Goal: Task Accomplishment & Management: Use online tool/utility

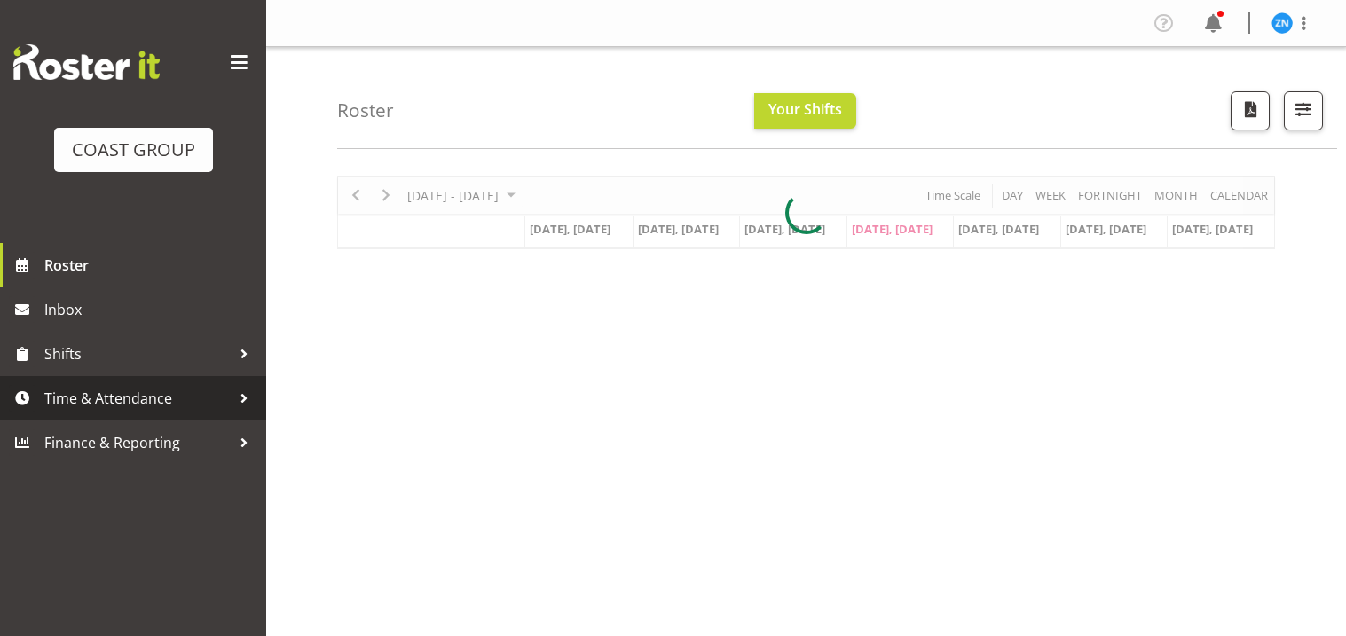
click at [164, 380] on link "Time & Attendance" at bounding box center [133, 398] width 266 height 44
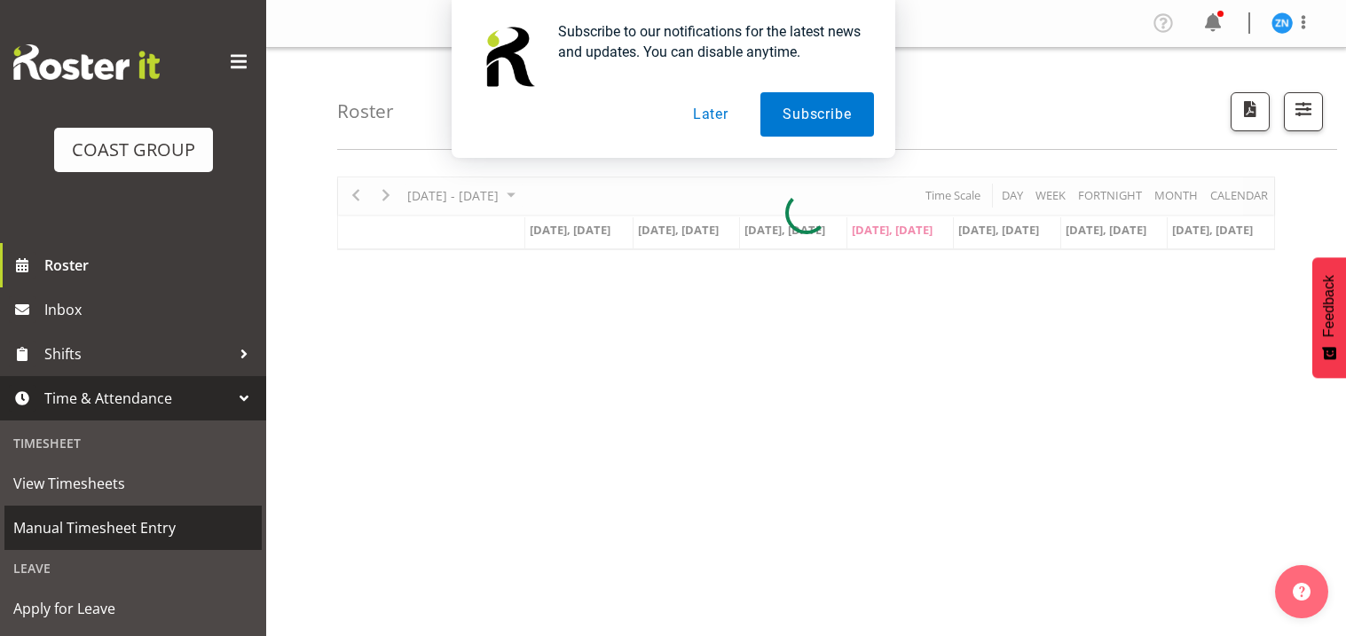
click at [132, 533] on span "Manual Timesheet Entry" at bounding box center [133, 528] width 240 height 27
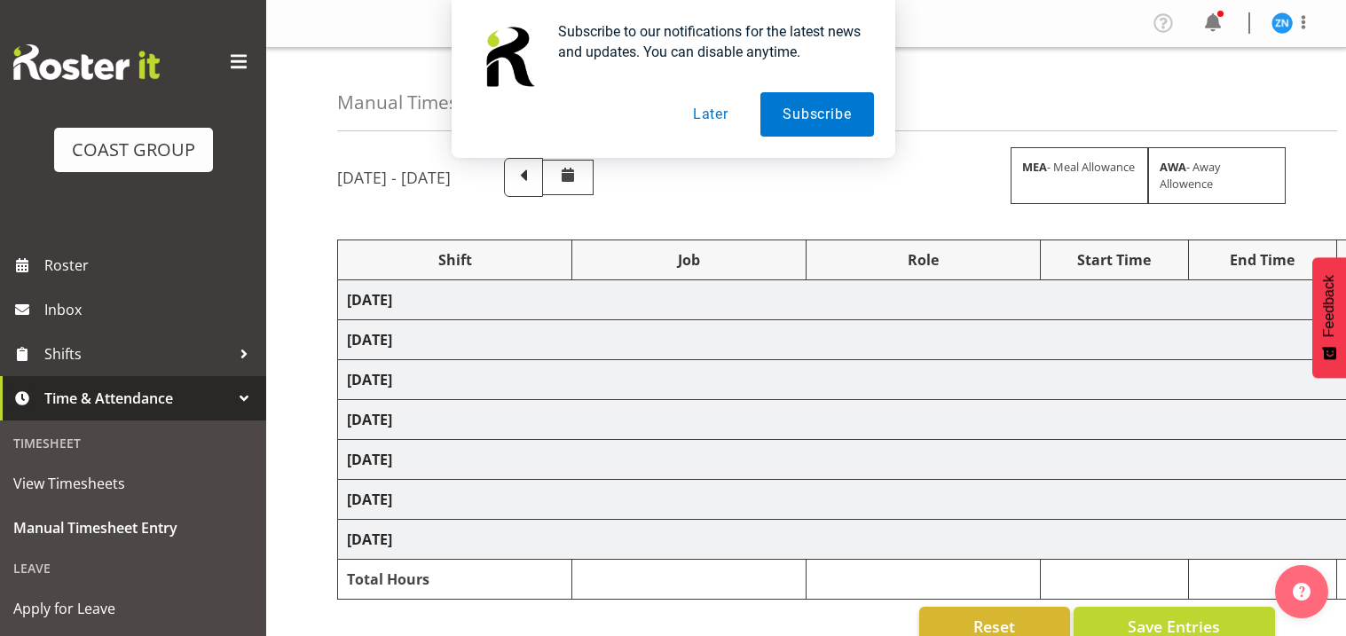
click at [731, 120] on button "Later" at bounding box center [711, 114] width 80 height 44
select select "82234"
select select "9204"
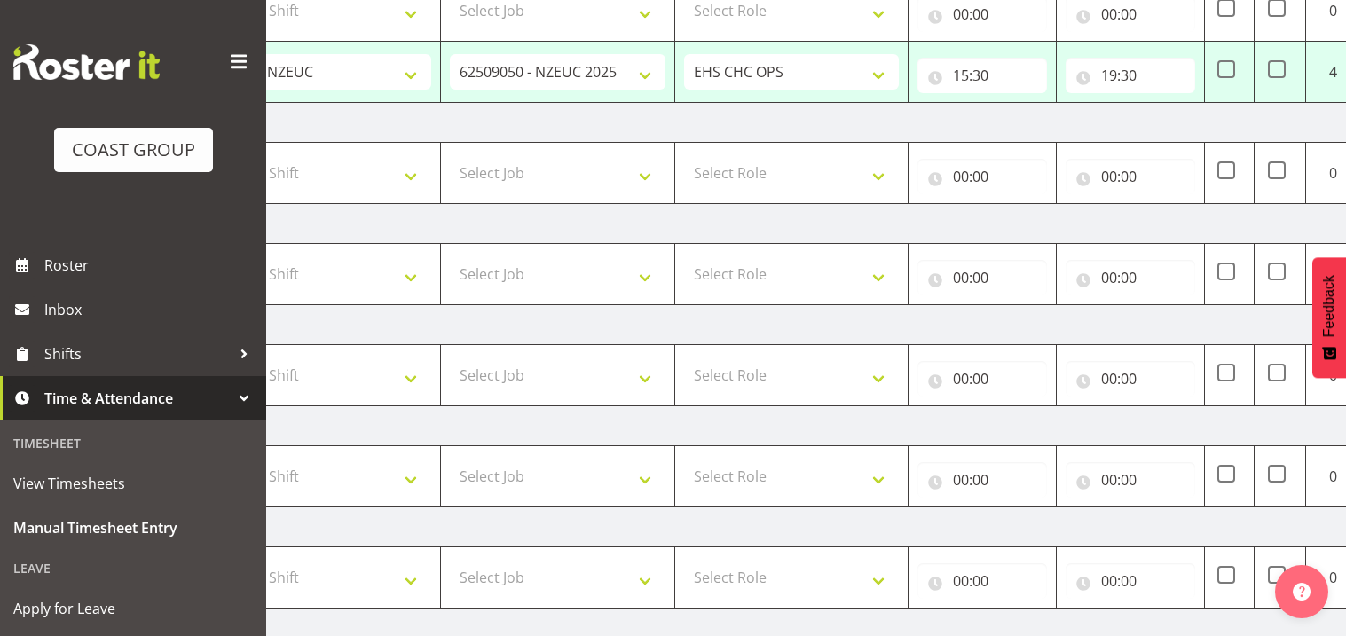
scroll to position [514, 0]
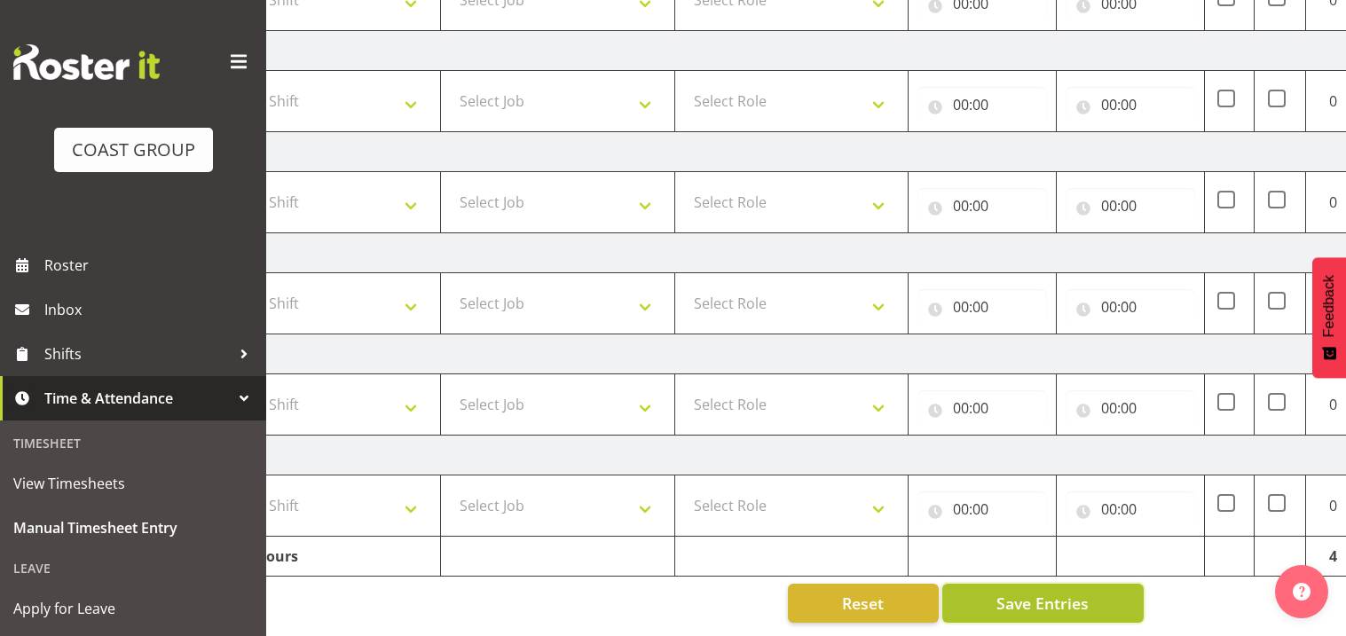
click at [1008, 594] on span "Save Entries" at bounding box center [1042, 603] width 92 height 23
select select "82234"
select select "9204"
type input "15:30"
type input "19:30"
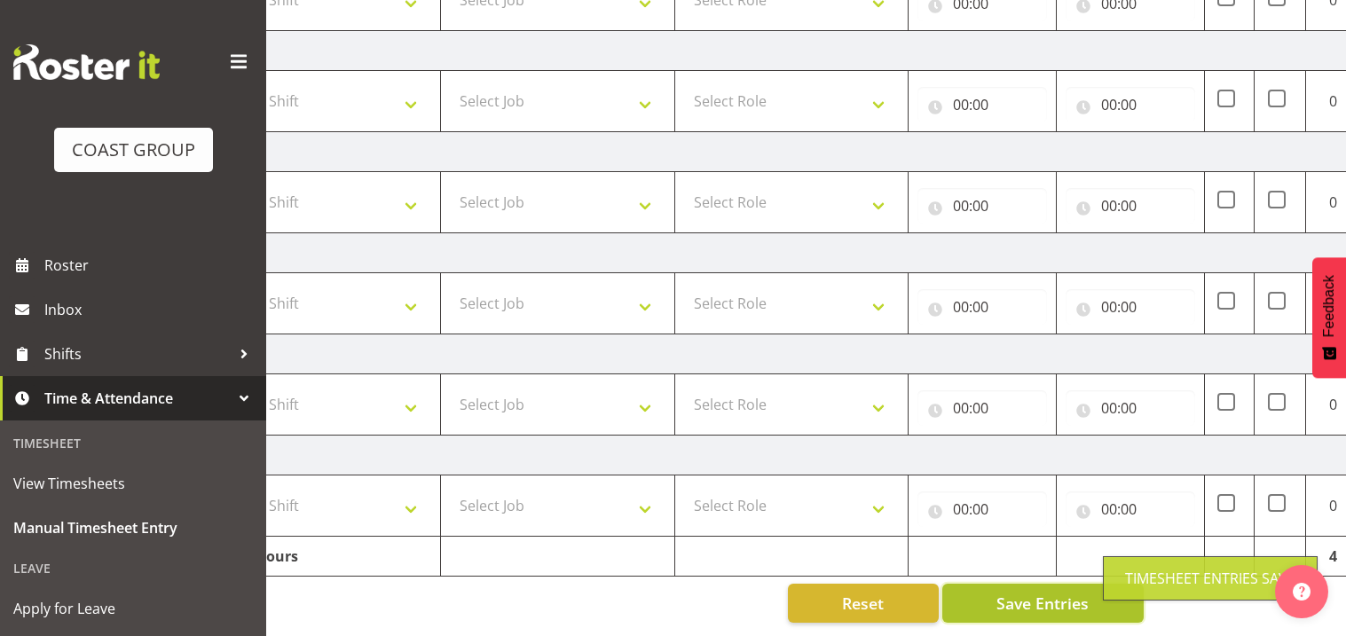
scroll to position [452, 0]
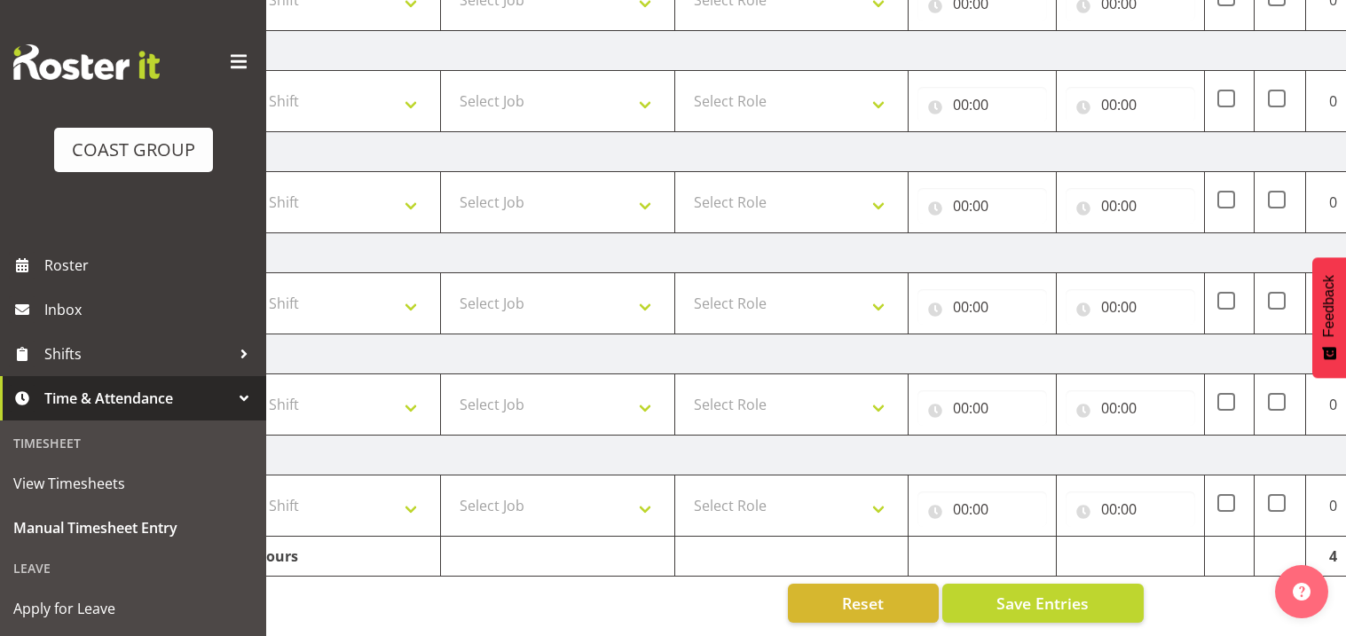
click at [52, 394] on span "Time & Attendance" at bounding box center [137, 398] width 186 height 27
